Goal: Task Accomplishment & Management: Use online tool/utility

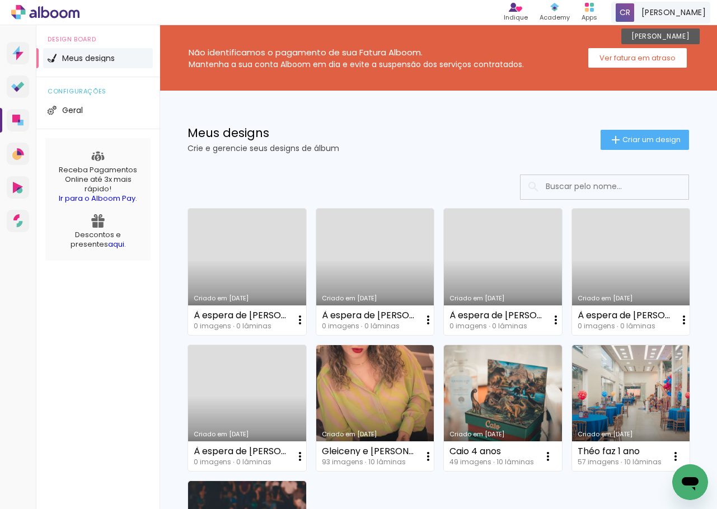
click at [682, 9] on span "Caio rafael" at bounding box center [673, 13] width 64 height 12
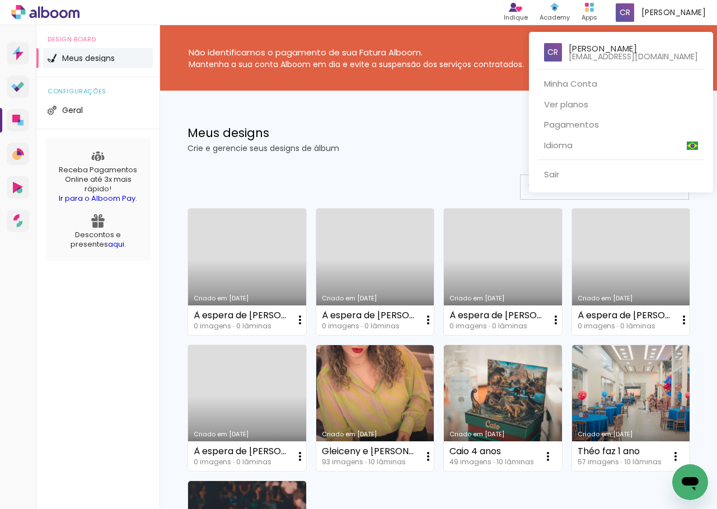
click at [626, 358] on div at bounding box center [358, 254] width 717 height 509
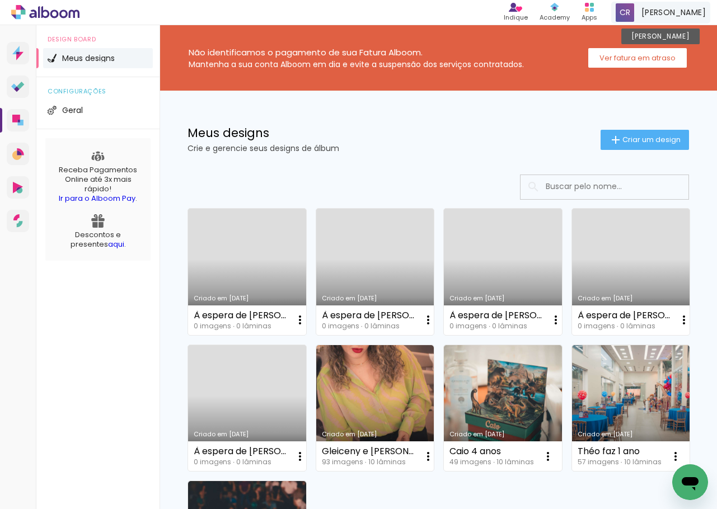
click at [681, 13] on span "Caio rafael" at bounding box center [673, 13] width 64 height 12
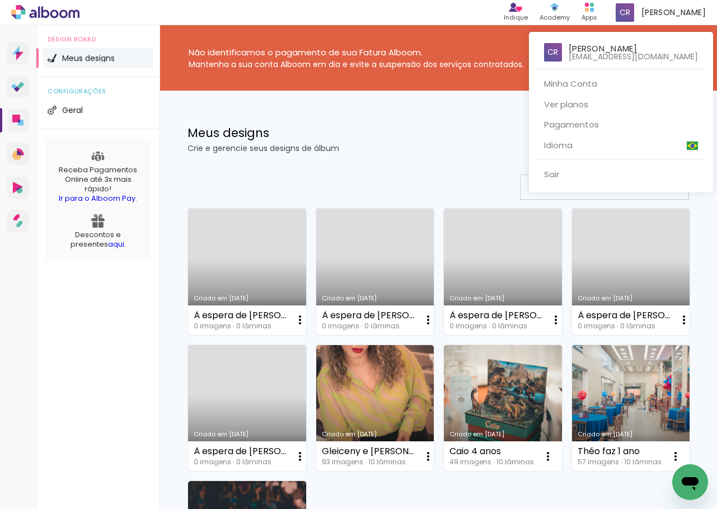
click at [246, 264] on div at bounding box center [358, 254] width 717 height 509
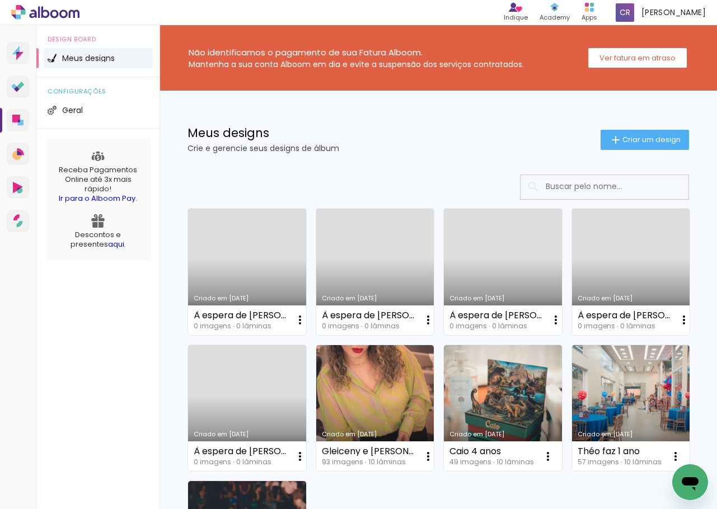
click at [246, 264] on link "Criado em 08/09/25" at bounding box center [247, 272] width 118 height 126
click at [306, 402] on link "Criado em 08/09/25" at bounding box center [247, 408] width 118 height 126
